Goal: Task Accomplishment & Management: Use online tool/utility

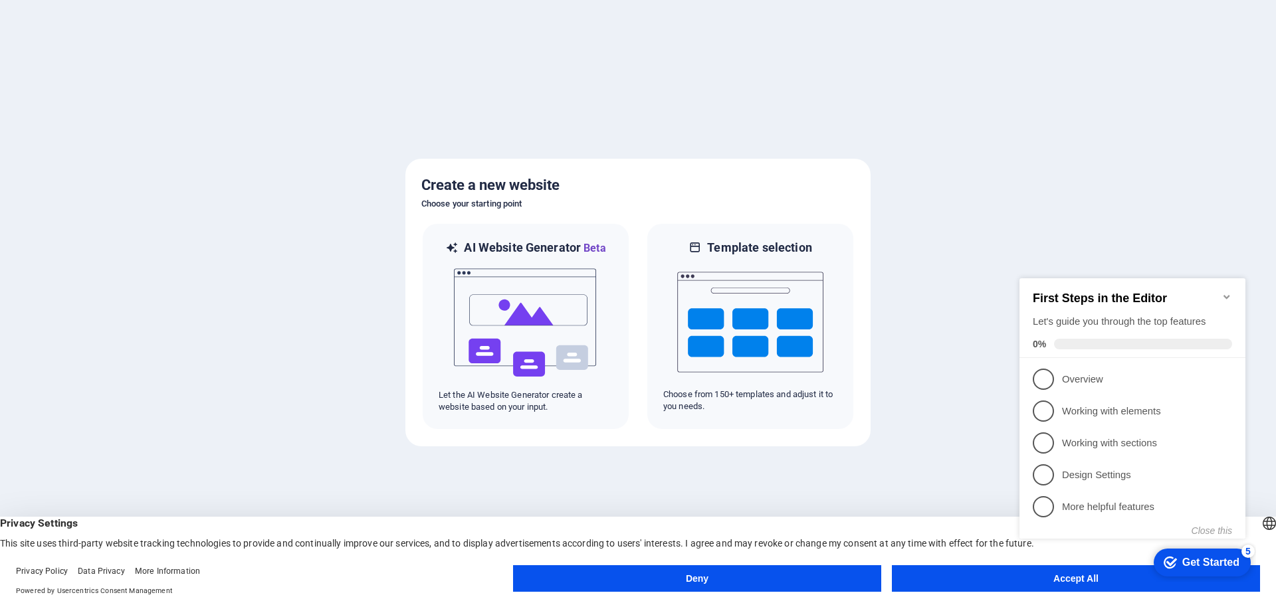
click at [733, 585] on button "Deny" at bounding box center [697, 579] width 368 height 27
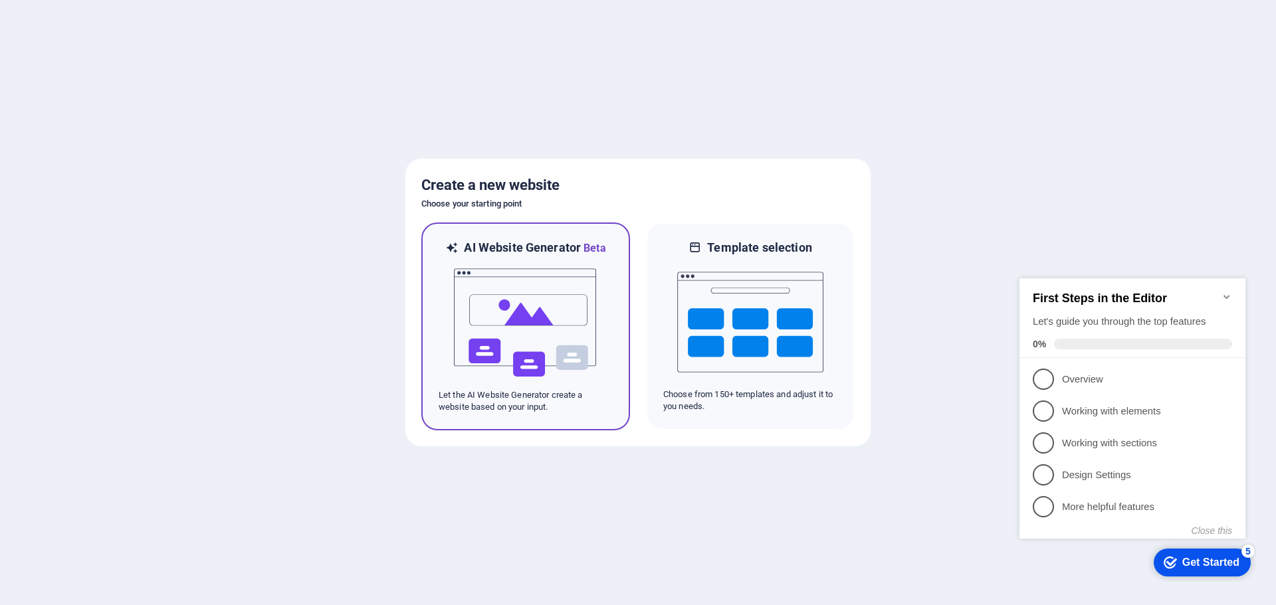
click at [492, 283] on img at bounding box center [526, 323] width 146 height 133
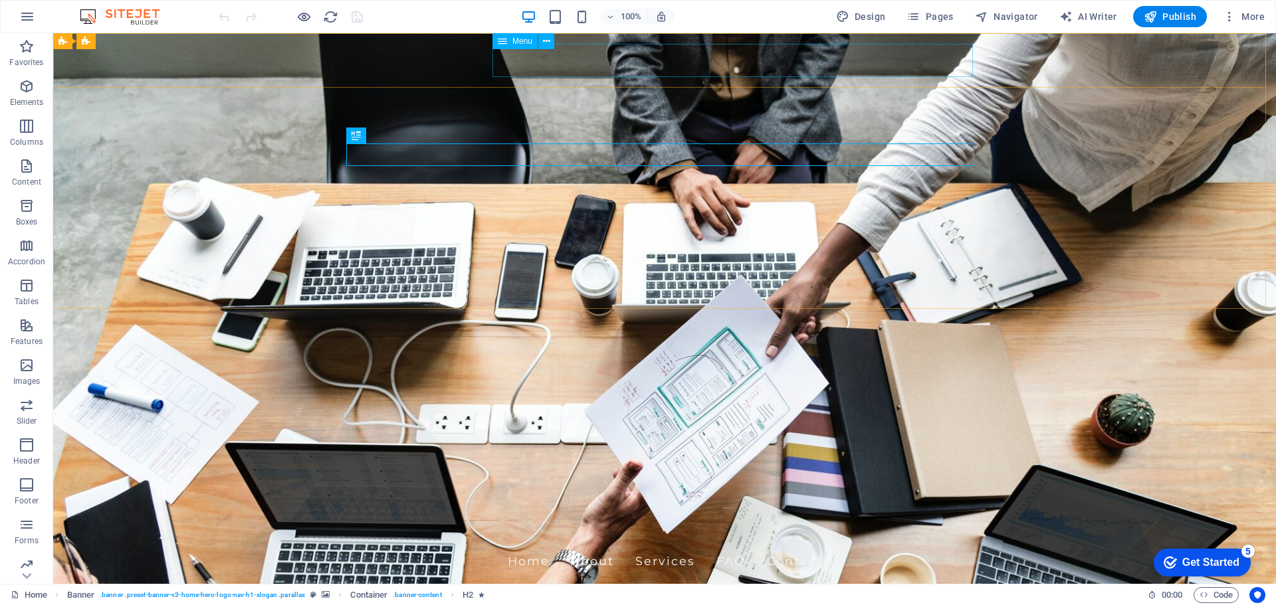
click at [505, 43] on icon at bounding box center [502, 41] width 9 height 16
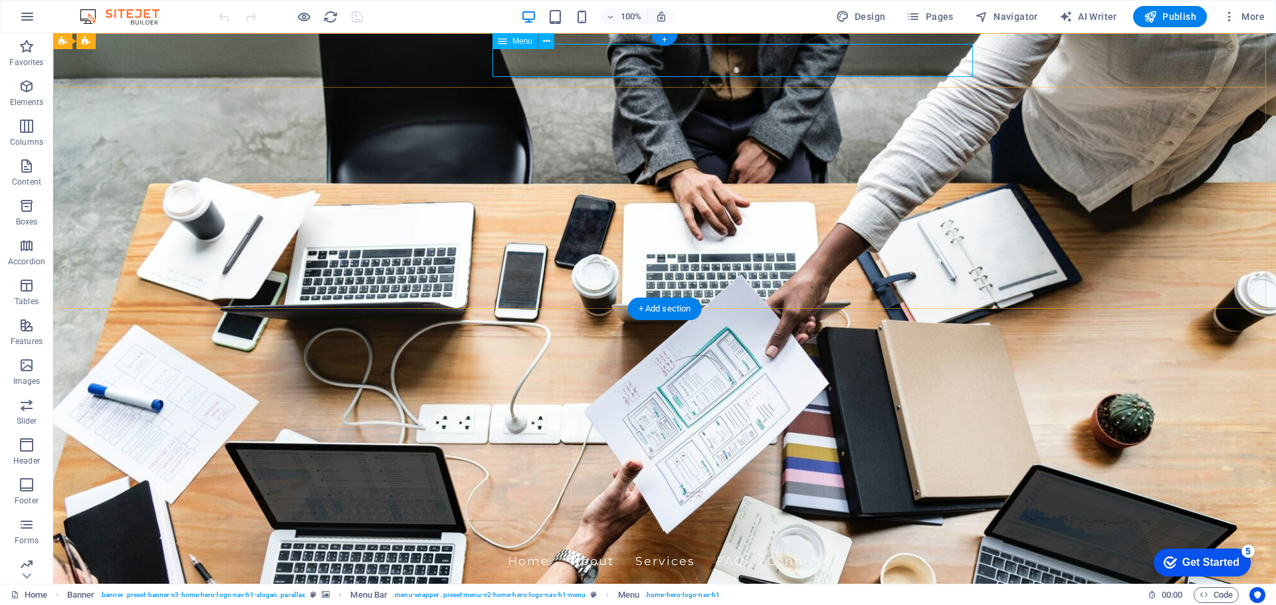
click at [584, 545] on nav "Home About Services FAQ Contact" at bounding box center [664, 561] width 627 height 33
click at [550, 43] on icon at bounding box center [546, 42] width 7 height 14
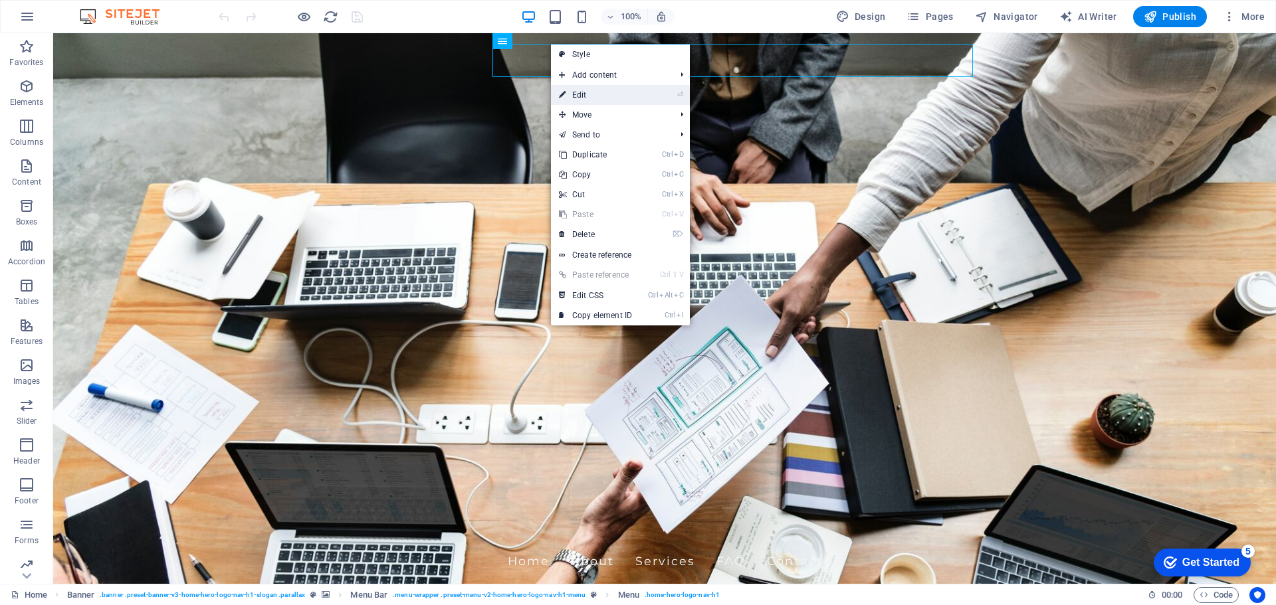
click at [595, 88] on link "⏎ Edit" at bounding box center [595, 95] width 89 height 20
select select
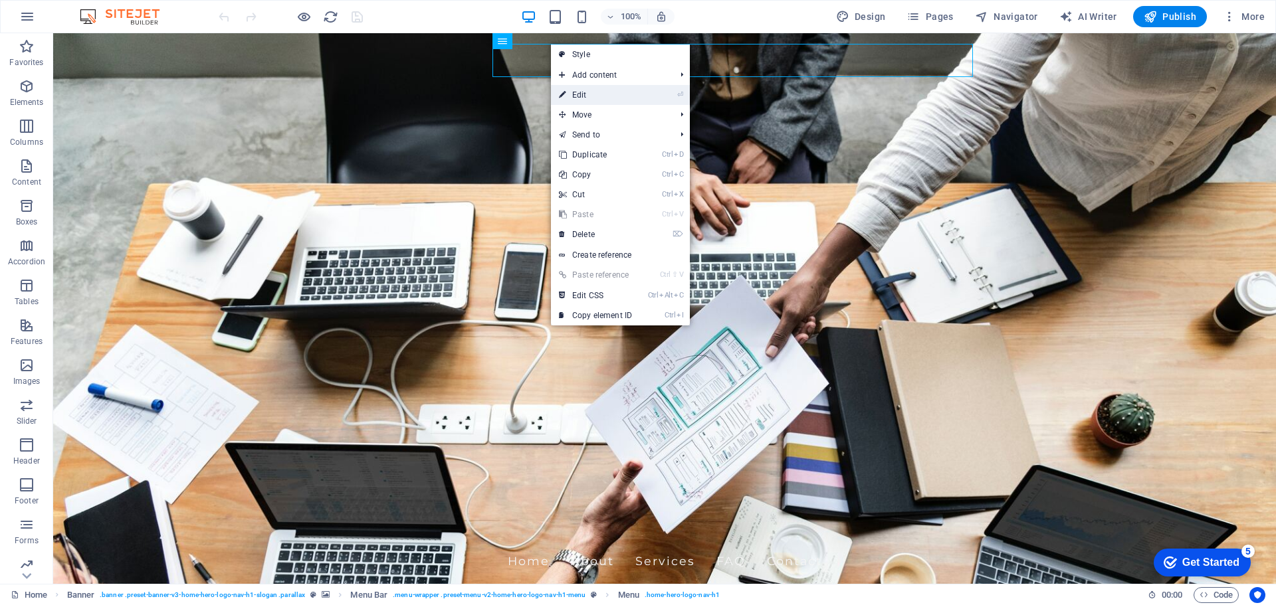
select select
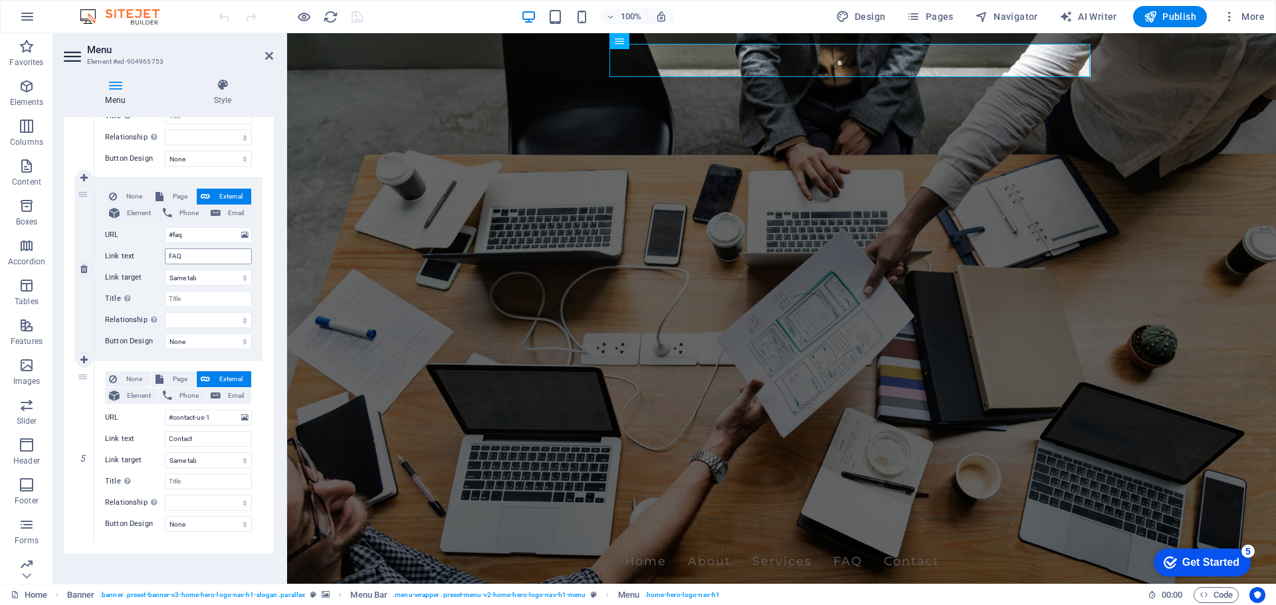
scroll to position [620, 0]
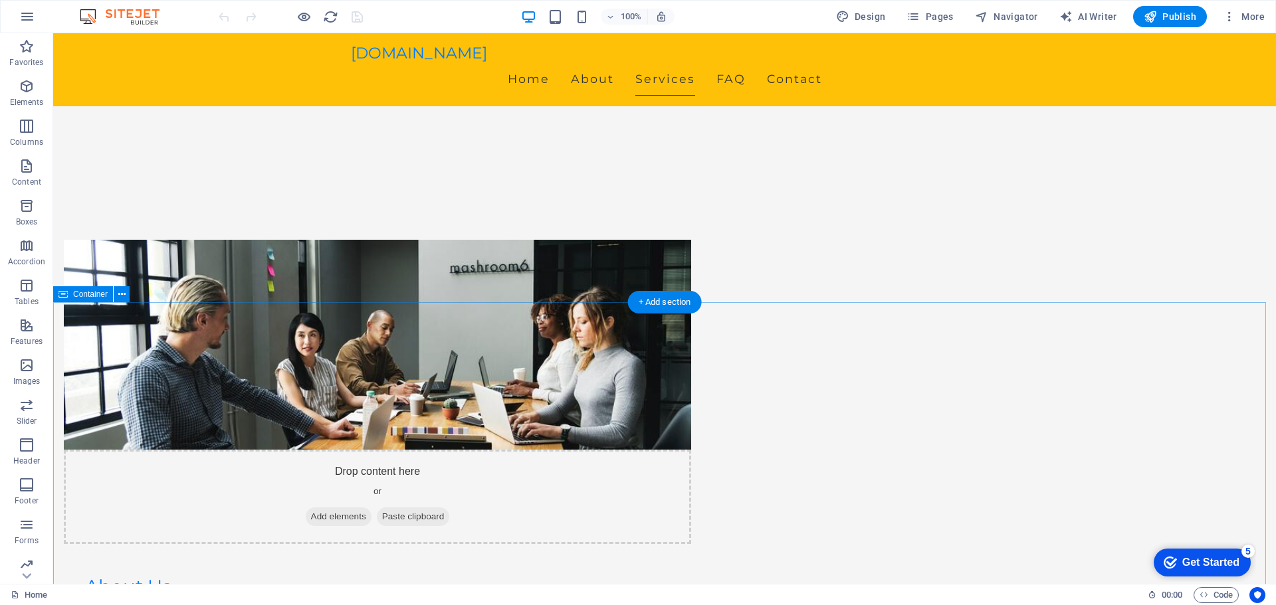
scroll to position [797, 0]
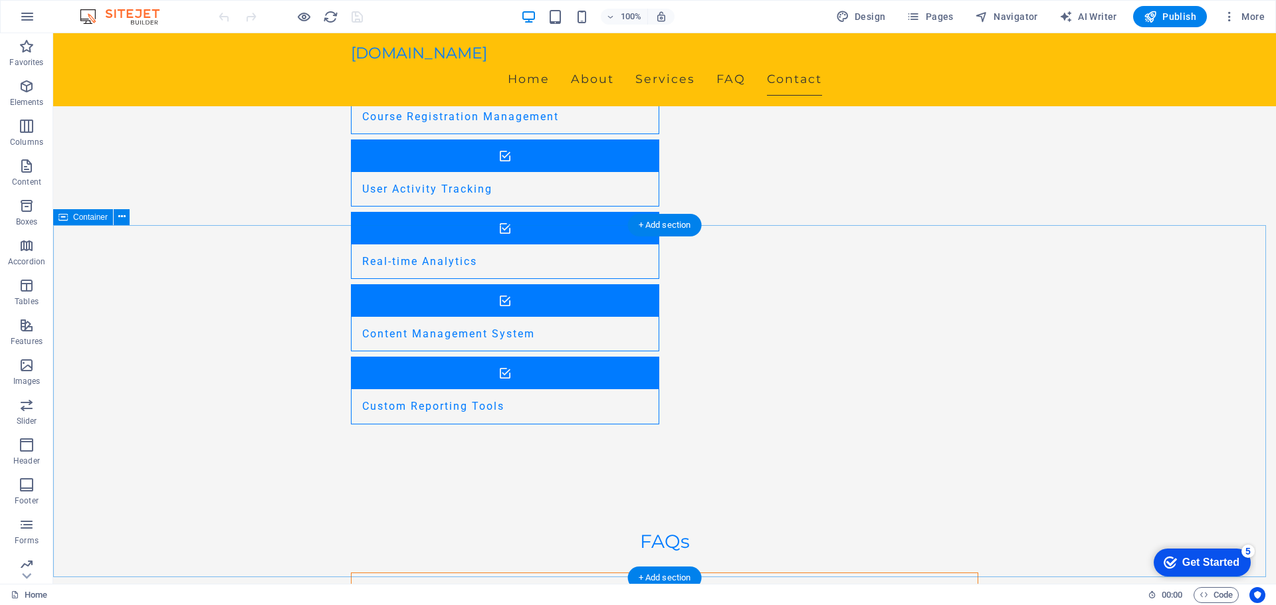
scroll to position [1462, 0]
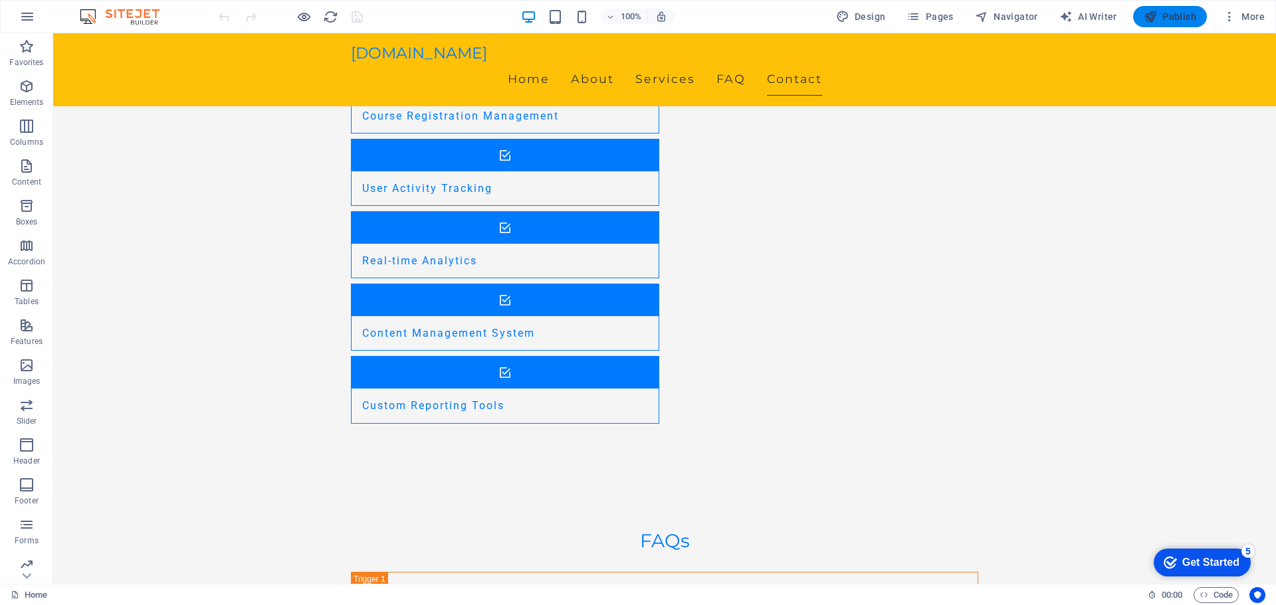
click at [1174, 19] on span "Publish" at bounding box center [1170, 16] width 52 height 13
